Goal: Information Seeking & Learning: Understand process/instructions

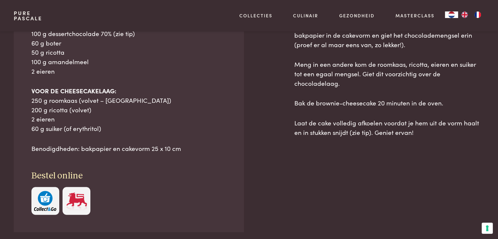
scroll to position [330, 0]
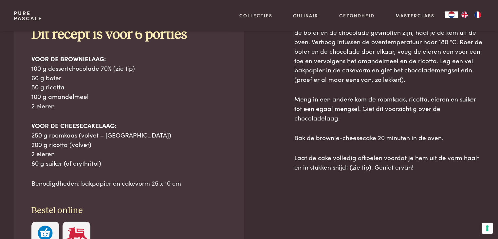
drag, startPoint x: 29, startPoint y: 58, endPoint x: 124, endPoint y: 165, distance: 142.6
click at [124, 165] on div "Ingrediënten Dit recept is voor 6 porties VOOR DE BROWNIELAAG: 100 g dessertcho…" at bounding box center [129, 129] width 230 height 274
copy div "VOOR DE BROWNIELAAG: 100 g dessertchocolade 70% (zie tip) 60 g boter 50 g ricot…"
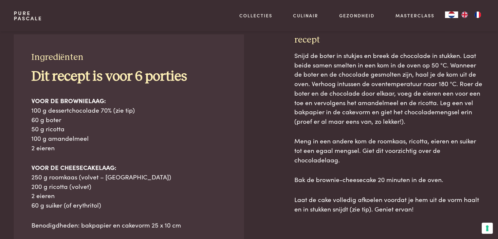
scroll to position [289, 0]
drag, startPoint x: 293, startPoint y: 54, endPoint x: 427, endPoint y: 202, distance: 199.7
click at [427, 202] on div "Ingrediënten Dit recept is voor 6 porties VOOR DE BROWNIELAAG: 100 g dessertcho…" at bounding box center [249, 193] width 470 height 318
copy div "Snijd de boter in stukjes en breek de chocolade in stukken. Laat beide samen sm…"
click at [340, 194] on span "Laat de cake volledig afkoelen voordat je hem uit de vorm haalt en in stukken s…" at bounding box center [386, 203] width 185 height 18
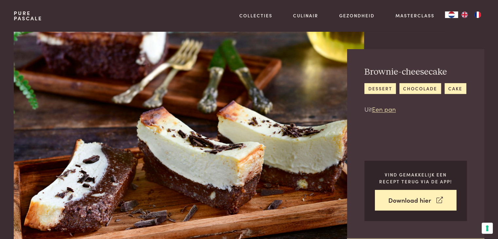
scroll to position [2, 0]
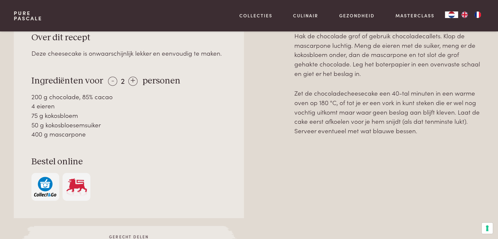
scroll to position [253, 0]
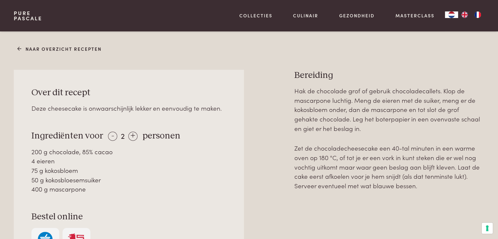
click at [168, 188] on div "400 g mascarpone" at bounding box center [128, 188] width 195 height 9
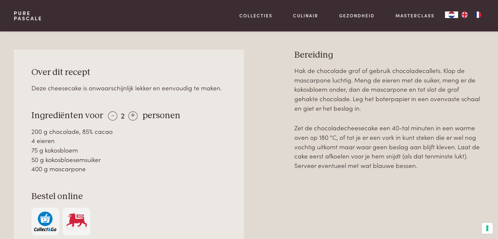
drag, startPoint x: 85, startPoint y: 169, endPoint x: 28, endPoint y: 134, distance: 66.7
click at [28, 134] on div "Over dit recept Deze cheesecake is onwaarschijnlijk lekker en eenvoudig te make…" at bounding box center [129, 150] width 230 height 203
copy div "200 g chocolade, 85% cacao 4 eieren 75 g kokosbloem 50 g kokosbloesemsuiker 400…"
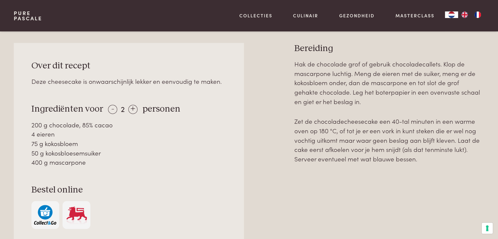
scroll to position [279, 0]
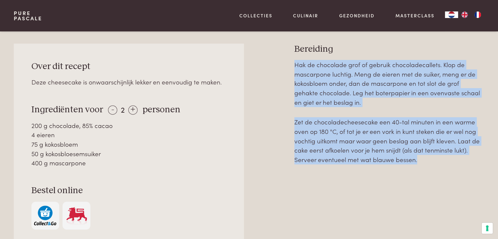
drag, startPoint x: 296, startPoint y: 63, endPoint x: 438, endPoint y: 175, distance: 181.3
click at [438, 175] on div "Hak de chocolade grof of gebruik chocoladecallets. Klop de mascarpone luchtig. …" at bounding box center [389, 175] width 190 height 231
copy div "Hak de chocolade grof of gebruik chocoladecallets. Klop de mascarpone luchtig. …"
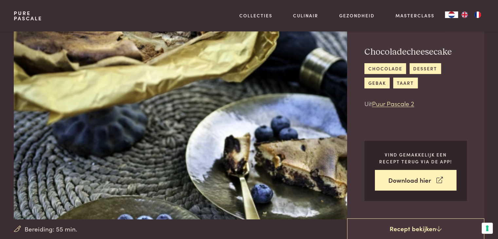
scroll to position [0, 0]
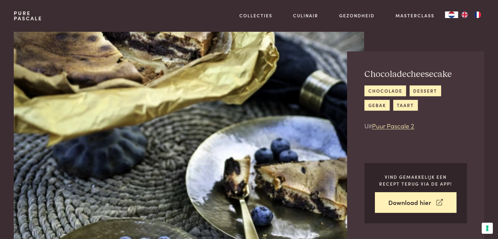
click at [209, 98] on img at bounding box center [189, 136] width 350 height 210
